Goal: Check status

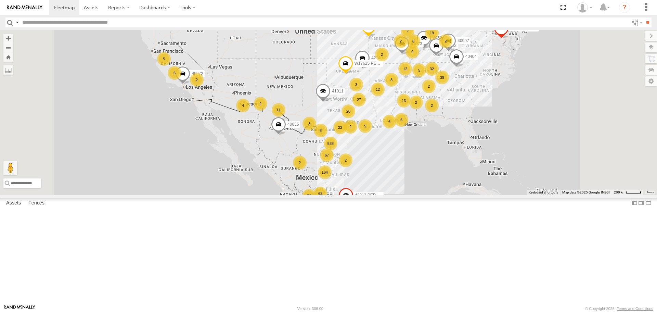
select select "**********"
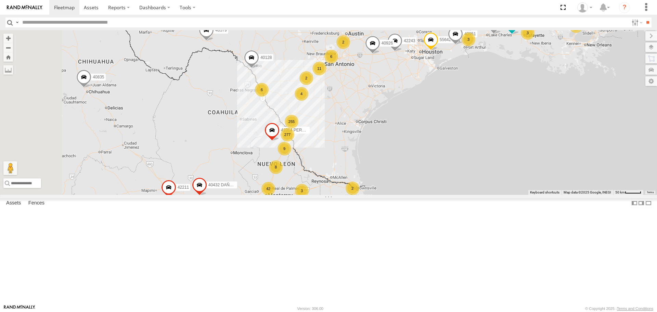
drag, startPoint x: 338, startPoint y: 128, endPoint x: 405, endPoint y: 179, distance: 83.7
click at [405, 179] on div "42307 DAÑADO 40622 42237 42313 PERDIDO 40404 42149 40972 40835 N2308 40502 4099…" at bounding box center [328, 112] width 657 height 164
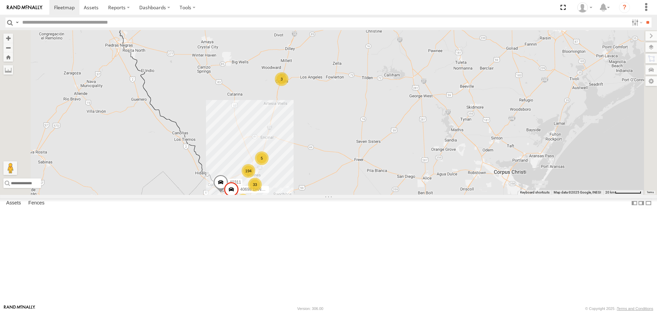
drag, startPoint x: 377, startPoint y: 89, endPoint x: 369, endPoint y: 186, distance: 97.1
click at [370, 186] on div "42307 DAÑADO 40622 42237 42313 PERDIDO 40404 42149 40972 40835 N2308 40502 4099…" at bounding box center [328, 112] width 657 height 164
click at [269, 165] on div "5" at bounding box center [262, 158] width 14 height 14
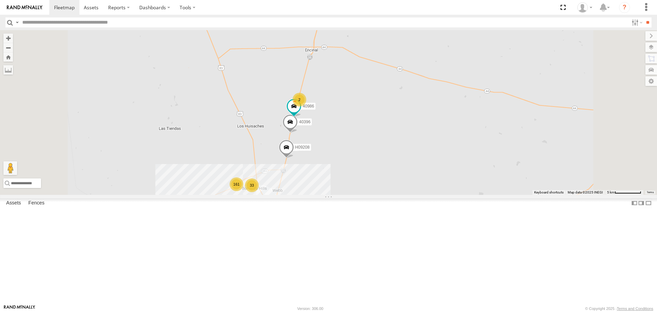
drag, startPoint x: 357, startPoint y: 183, endPoint x: 349, endPoint y: 136, distance: 47.9
click at [349, 136] on div "42307 DAÑADO 40622 42237 42313 PERDIDO 40404 42149 40972 40835 N2308 40502 4099…" at bounding box center [328, 112] width 657 height 164
